Goal: Entertainment & Leisure: Consume media (video, audio)

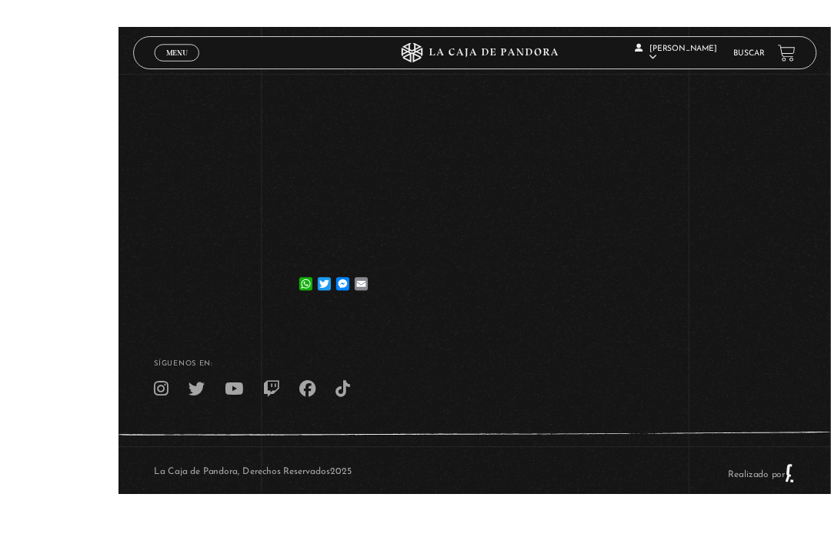
scroll to position [55, 0]
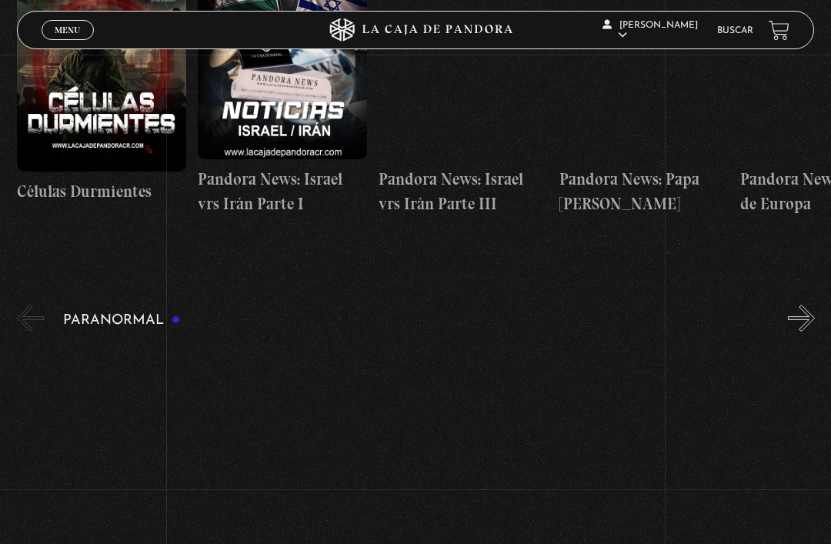
scroll to position [965, 0]
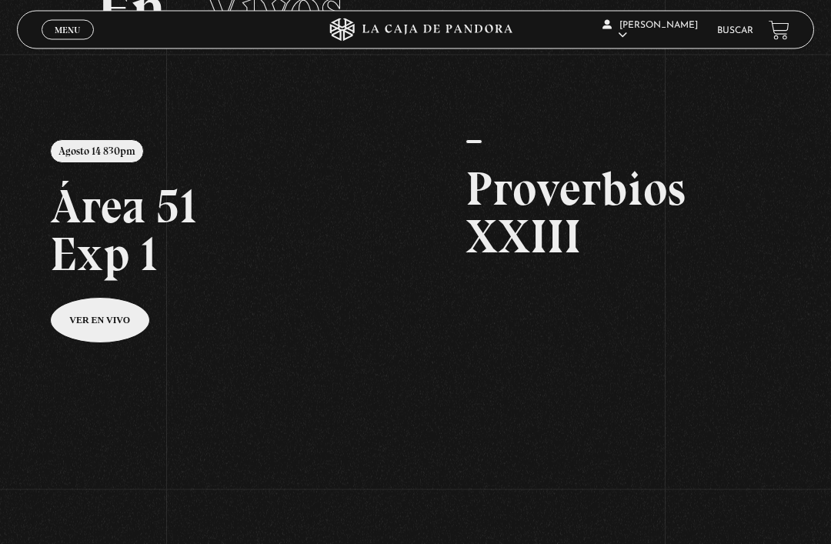
scroll to position [115, 0]
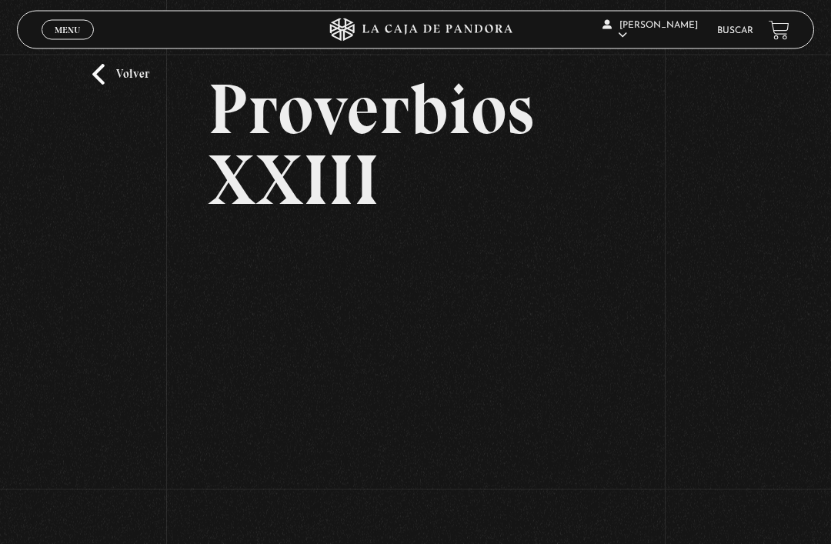
scroll to position [42, 0]
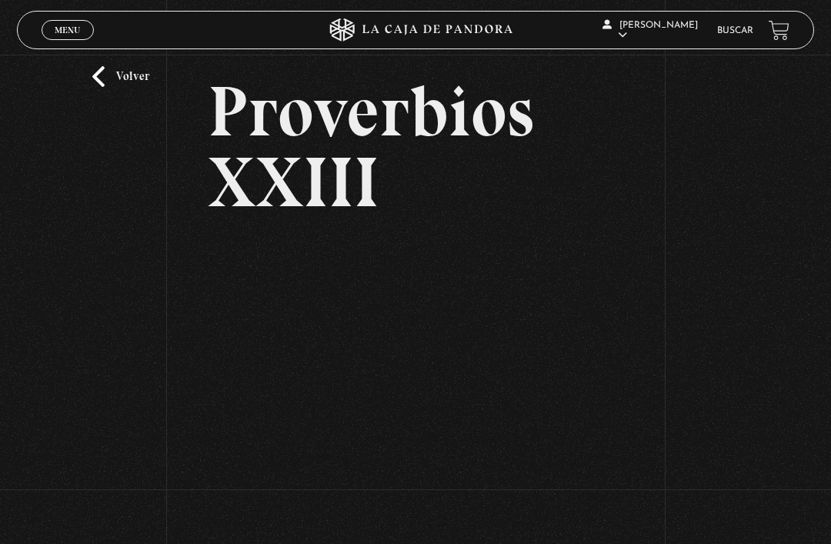
click at [98, 84] on link "Volver" at bounding box center [120, 76] width 57 height 21
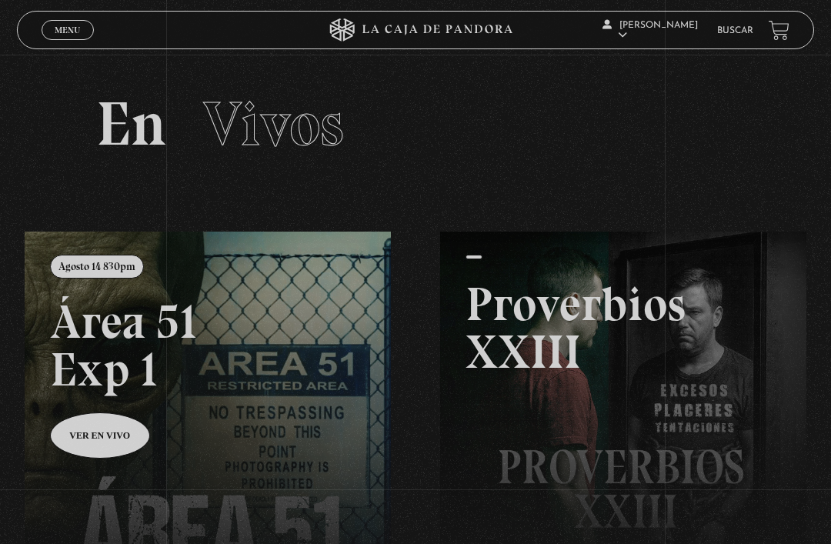
scroll to position [165, 0]
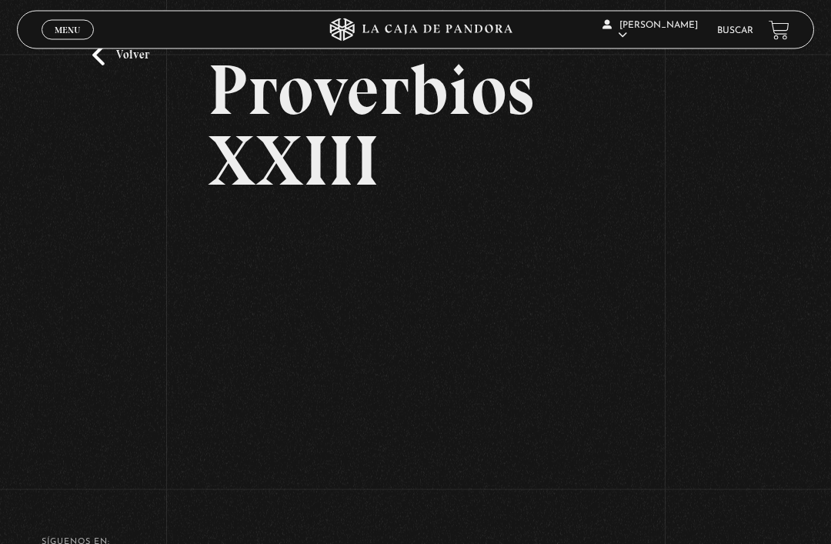
scroll to position [83, 0]
